Goal: Task Accomplishment & Management: Manage account settings

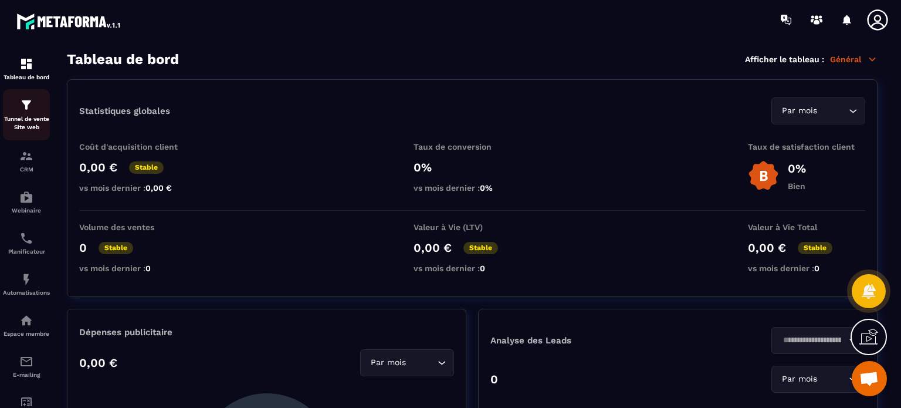
click at [37, 118] on p "Tunnel de vente Site web" at bounding box center [26, 123] width 47 height 16
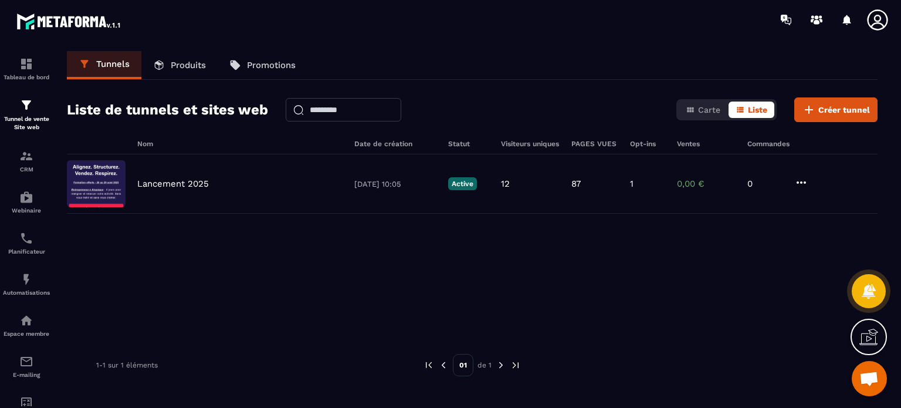
click at [875, 27] on icon at bounding box center [877, 19] width 23 height 23
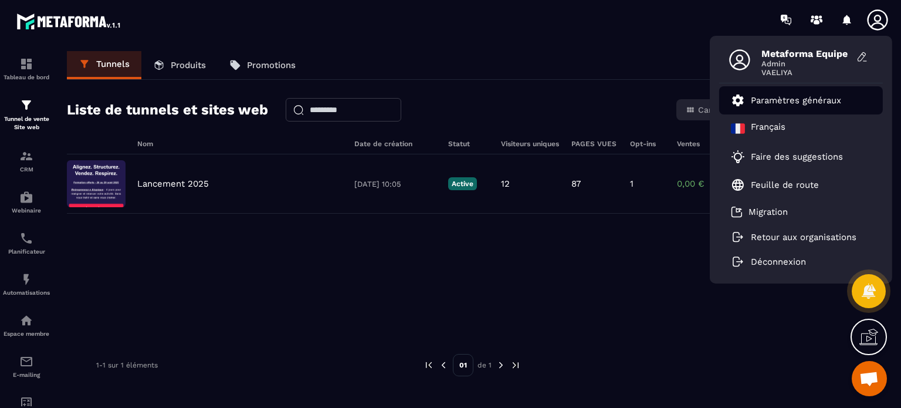
click at [807, 103] on p "Paramètres généraux" at bounding box center [796, 100] width 90 height 11
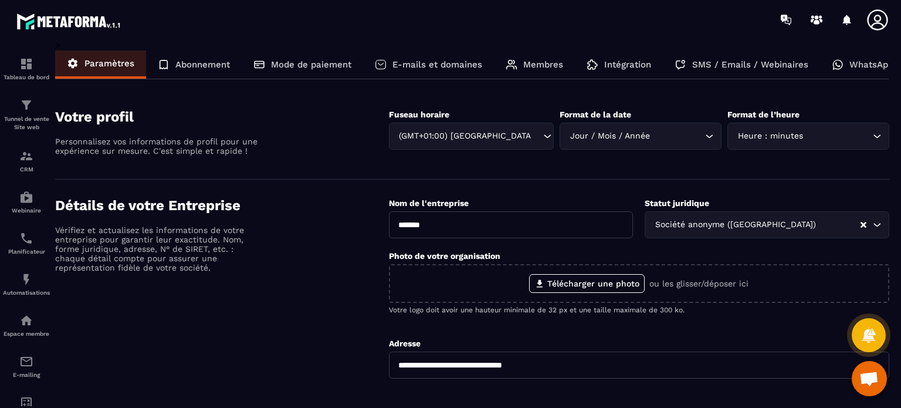
click at [601, 73] on div "Intégration" at bounding box center [619, 64] width 88 height 28
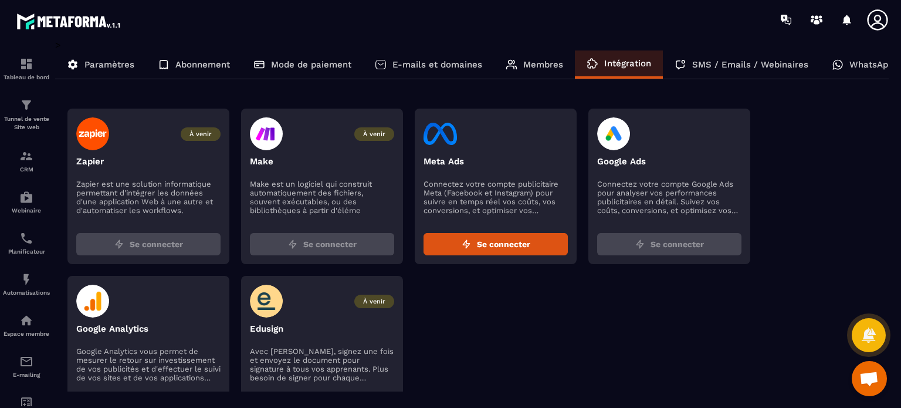
click at [707, 65] on p "SMS / Emails / Webinaires" at bounding box center [750, 64] width 116 height 11
